Goal: Task Accomplishment & Management: Complete application form

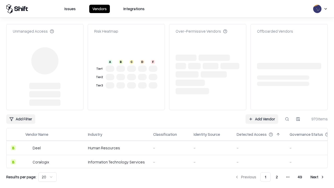
click at [262, 114] on link "Add Vendor" at bounding box center [262, 118] width 33 height 9
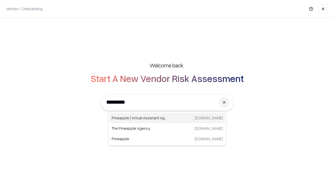
click at [167, 118] on div "Pineapple | Virtual Assistant Agency [DOMAIN_NAME]" at bounding box center [167, 118] width 115 height 10
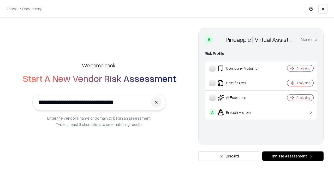
type input "**********"
click at [293, 156] on button "Initiate Assessment" at bounding box center [293, 156] width 61 height 9
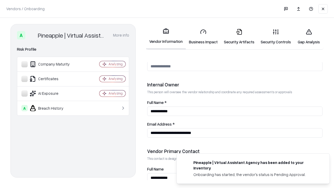
scroll to position [271, 0]
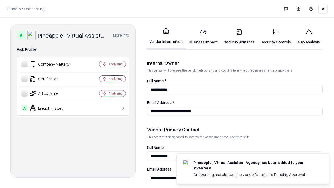
click at [203, 37] on link "Business Impact" at bounding box center [203, 37] width 35 height 24
click at [239, 37] on link "Security Artifacts" at bounding box center [239, 37] width 37 height 24
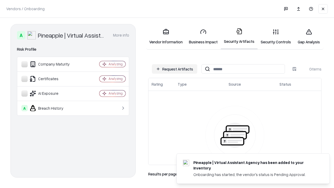
click at [175, 69] on button "Request Artifacts" at bounding box center [174, 68] width 45 height 9
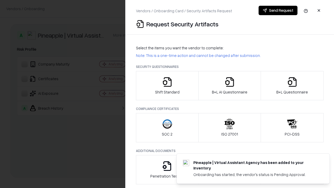
click at [167, 86] on icon "button" at bounding box center [167, 82] width 10 height 10
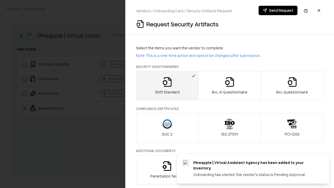
click at [278, 10] on button "Send Request" at bounding box center [278, 10] width 39 height 9
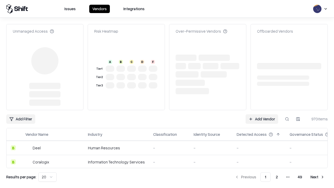
click at [262, 114] on link "Add Vendor" at bounding box center [262, 118] width 33 height 9
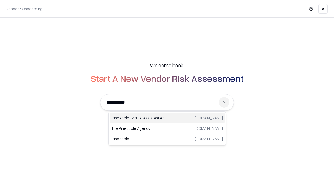
click at [167, 118] on div "Pineapple | Virtual Assistant Agency [DOMAIN_NAME]" at bounding box center [167, 118] width 115 height 10
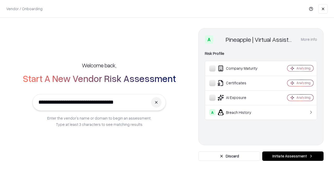
type input "**********"
click at [293, 156] on button "Initiate Assessment" at bounding box center [293, 156] width 61 height 9
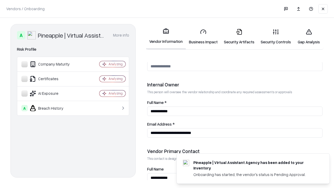
scroll to position [271, 0]
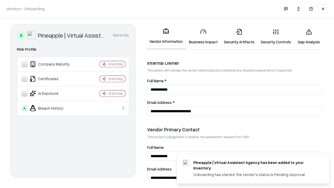
click at [309, 37] on link "Gap Analysis" at bounding box center [309, 37] width 30 height 24
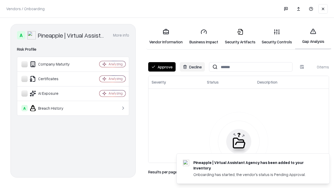
click at [162, 67] on button "Approve" at bounding box center [161, 66] width 27 height 9
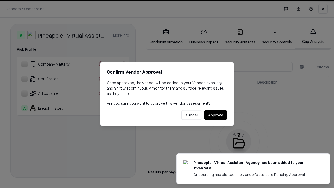
click at [216, 115] on button "Approve" at bounding box center [215, 114] width 23 height 9
